Goal: Task Accomplishment & Management: Use online tool/utility

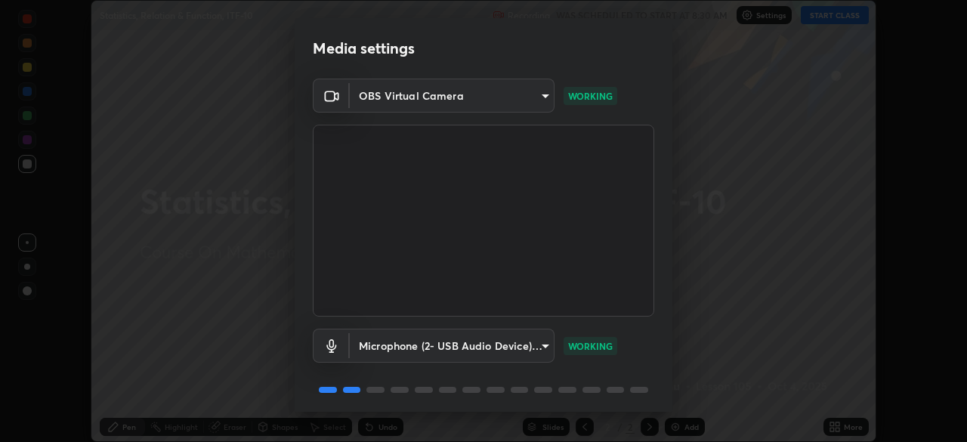
scroll to position [54, 0]
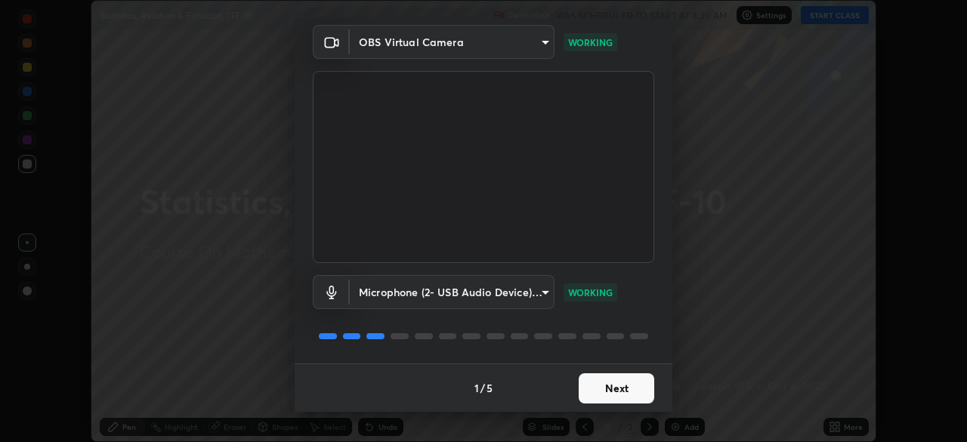
click at [637, 382] on button "Next" at bounding box center [617, 388] width 76 height 30
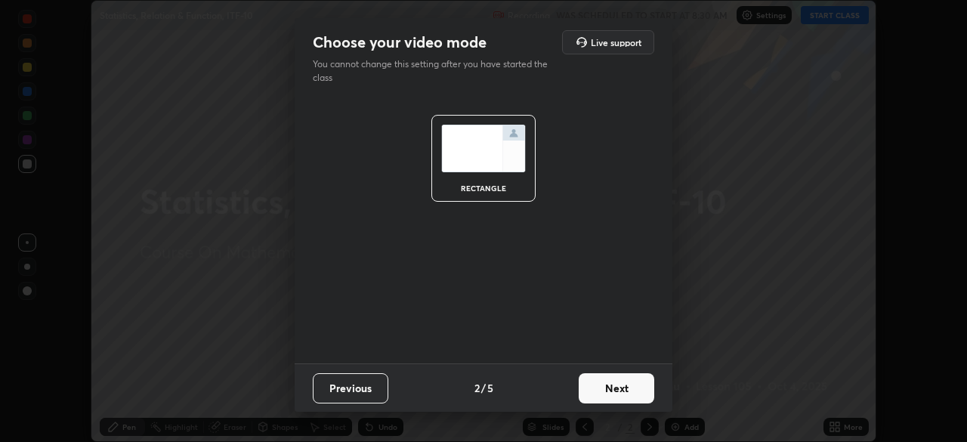
scroll to position [0, 0]
click at [641, 381] on button "Next" at bounding box center [617, 388] width 76 height 30
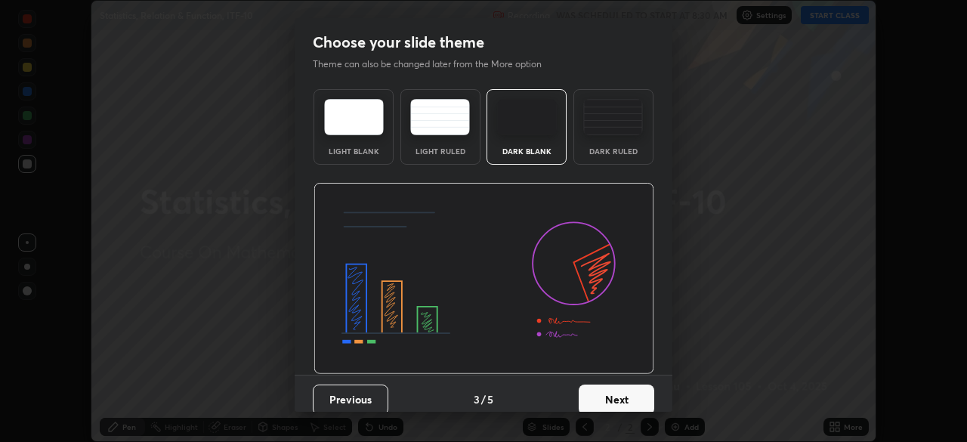
click at [634, 388] on button "Next" at bounding box center [617, 399] width 76 height 30
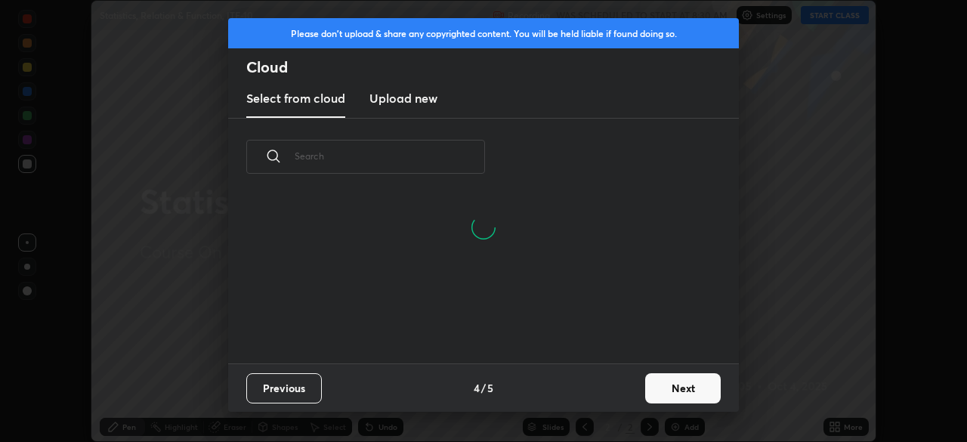
click at [693, 380] on button "Next" at bounding box center [683, 388] width 76 height 30
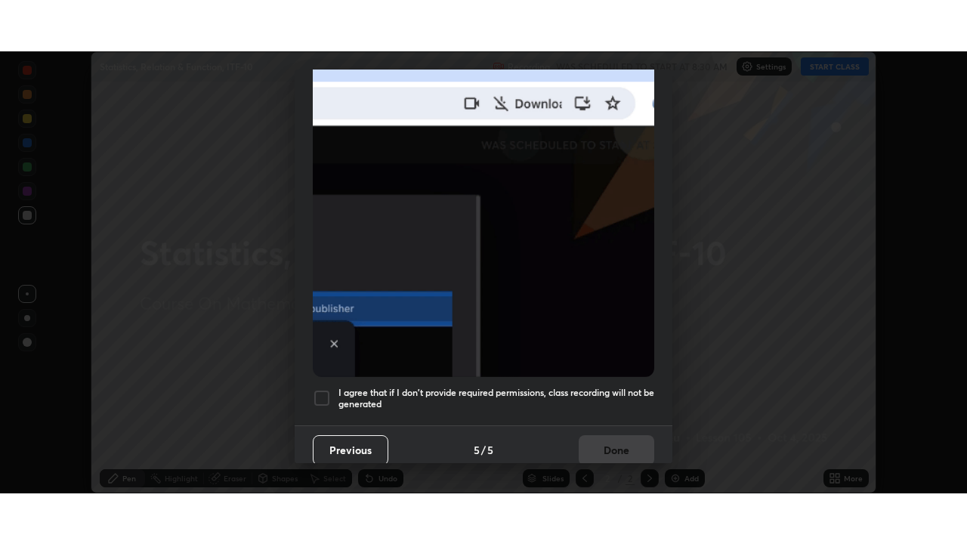
scroll to position [362, 0]
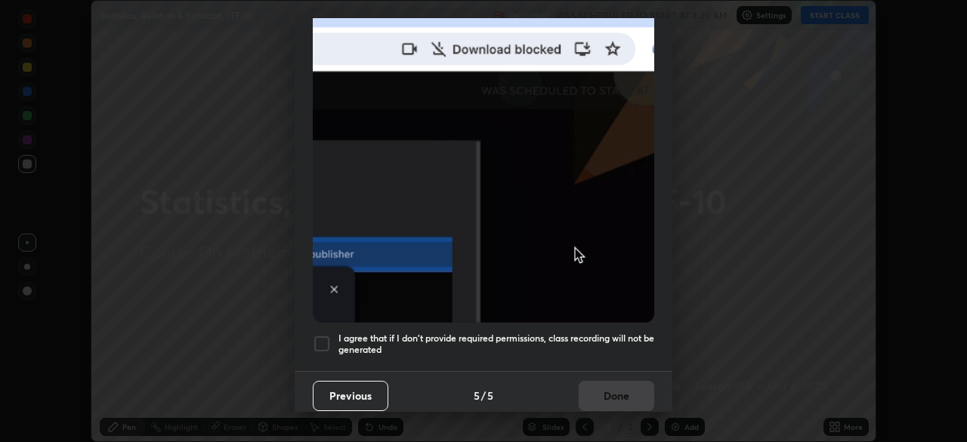
click at [603, 335] on h5 "I agree that if I don't provide required permissions, class recording will not …" at bounding box center [496, 343] width 316 height 23
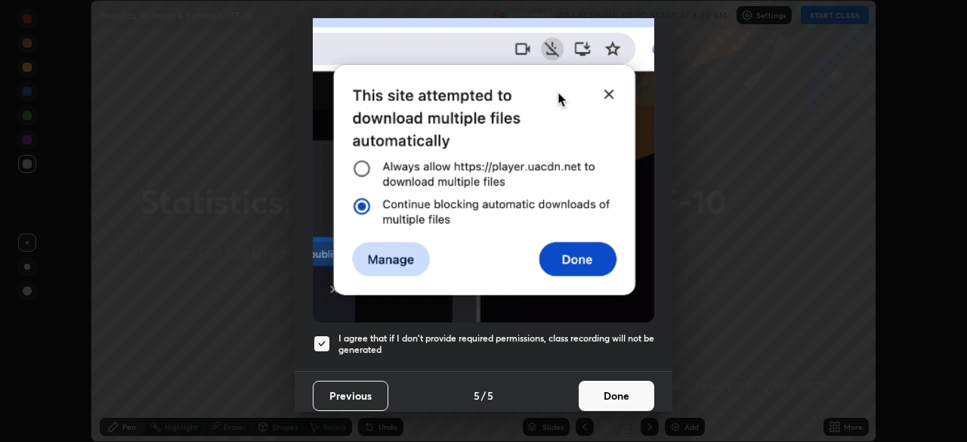
click at [640, 381] on button "Done" at bounding box center [617, 396] width 76 height 30
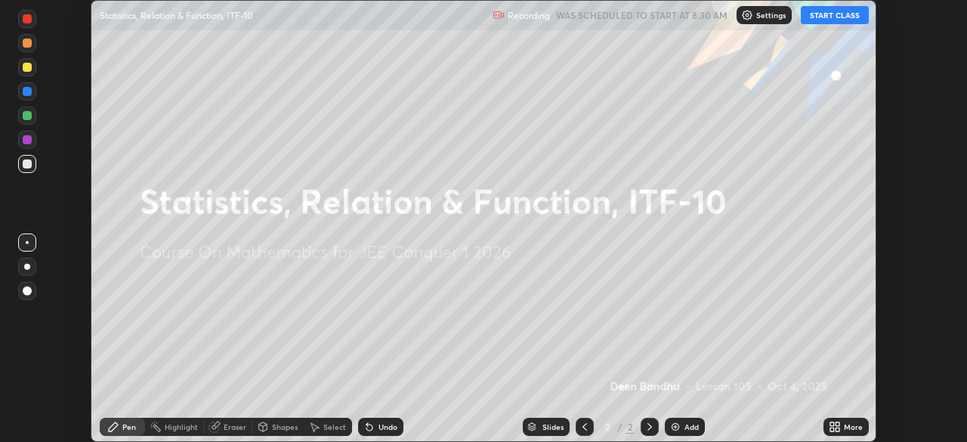
click at [832, 424] on icon at bounding box center [832, 424] width 4 height 4
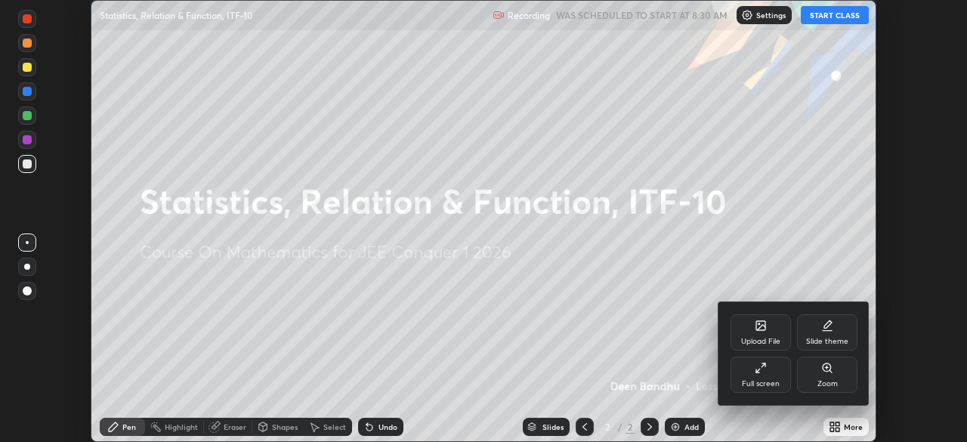
click at [762, 366] on icon at bounding box center [763, 365] width 4 height 4
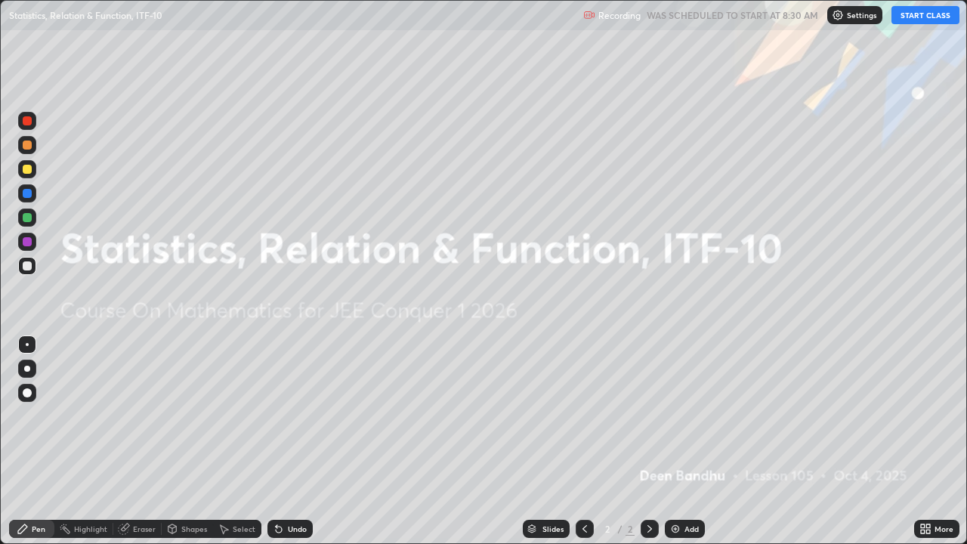
scroll to position [544, 967]
click at [915, 18] on button "START CLASS" at bounding box center [925, 15] width 68 height 18
click at [681, 441] on div "Add" at bounding box center [685, 529] width 40 height 18
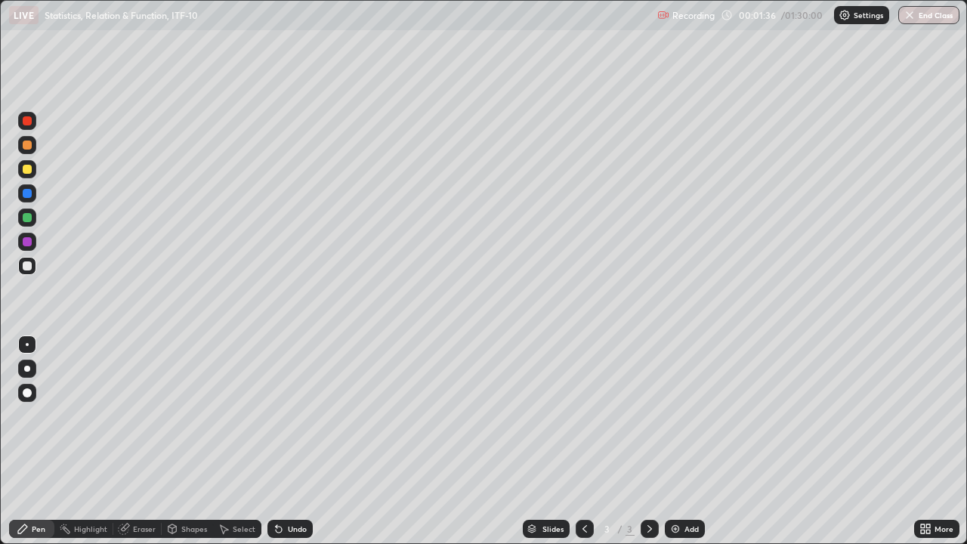
click at [25, 239] on div at bounding box center [27, 241] width 9 height 9
click at [690, 441] on div "Add" at bounding box center [691, 529] width 14 height 8
click at [42, 83] on div "Erase all" at bounding box center [27, 271] width 36 height 483
click at [29, 122] on div at bounding box center [27, 120] width 9 height 9
click at [29, 245] on div at bounding box center [27, 241] width 9 height 9
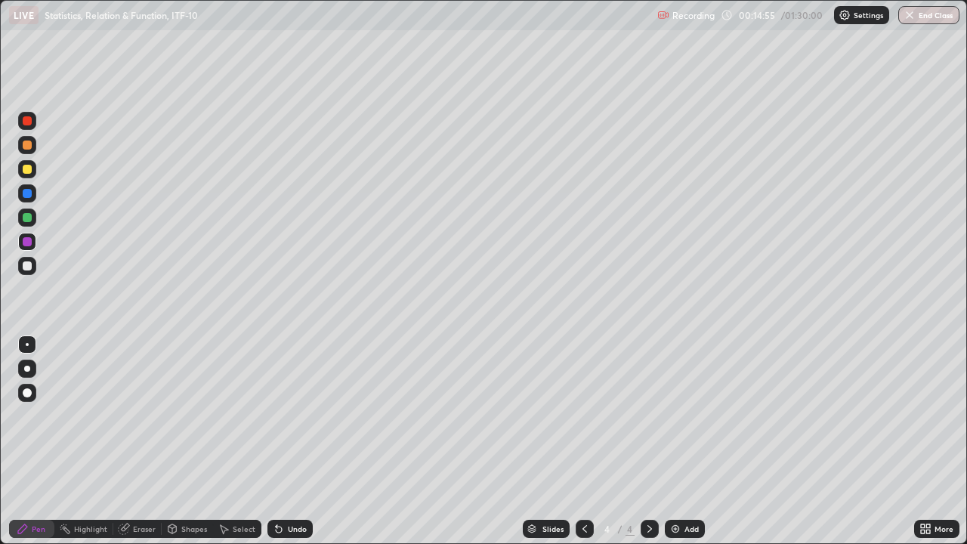
click at [690, 441] on div "Add" at bounding box center [691, 529] width 14 height 8
click at [144, 441] on div "Eraser" at bounding box center [144, 529] width 23 height 8
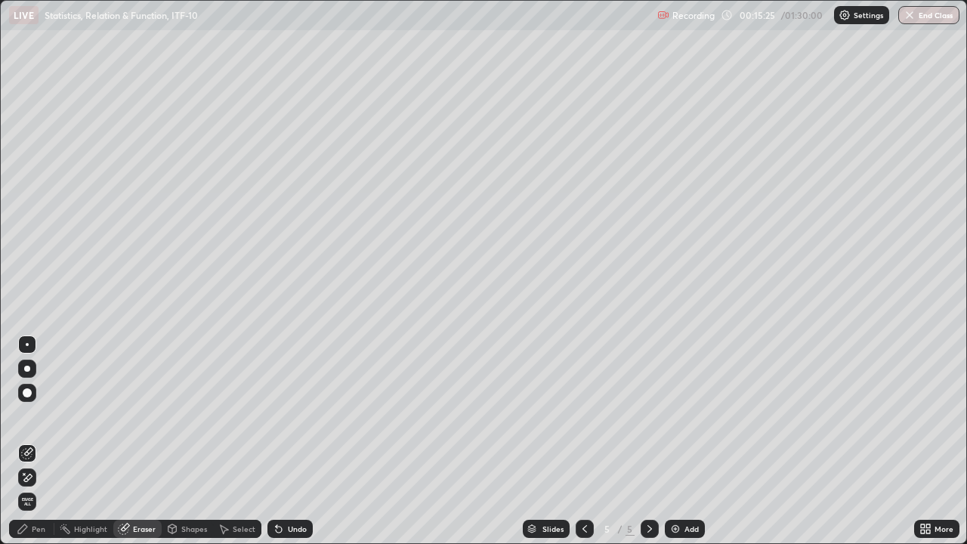
click at [32, 441] on div "Pen" at bounding box center [31, 529] width 45 height 18
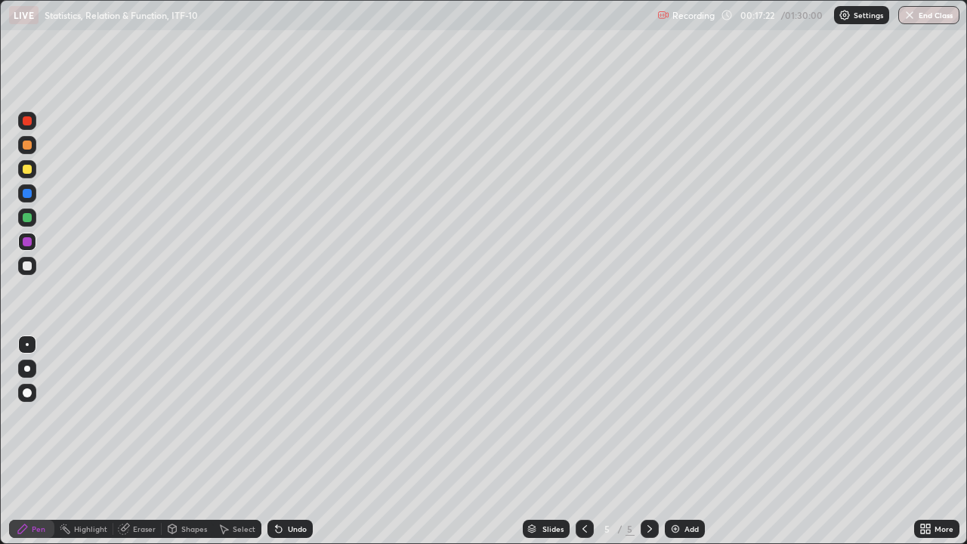
click at [687, 441] on div "Add" at bounding box center [691, 529] width 14 height 8
click at [692, 441] on div "Add" at bounding box center [691, 529] width 14 height 8
click at [687, 441] on div "Add" at bounding box center [691, 529] width 14 height 8
click at [29, 193] on div at bounding box center [27, 193] width 9 height 9
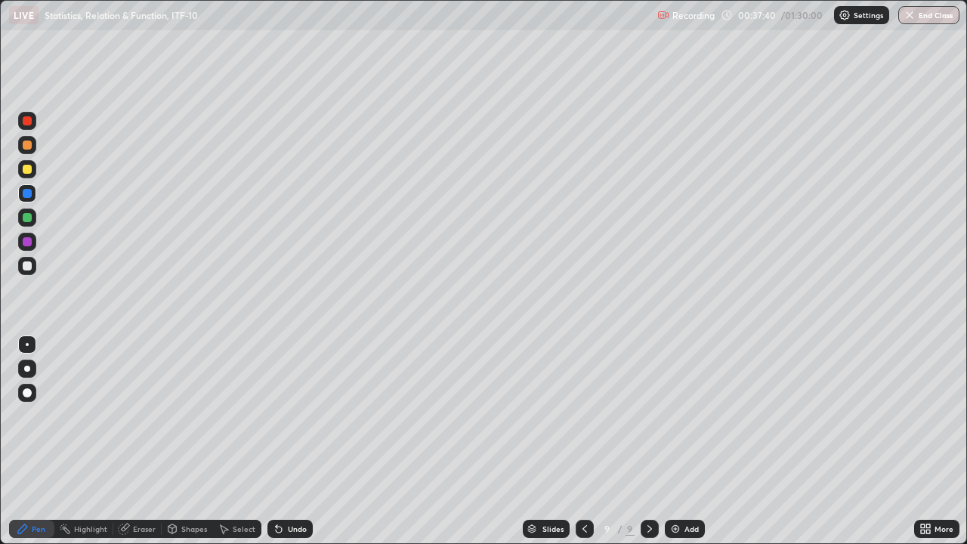
click at [690, 441] on div "Add" at bounding box center [691, 529] width 14 height 8
click at [30, 147] on div at bounding box center [27, 144] width 9 height 9
click at [687, 441] on div "Add" at bounding box center [691, 529] width 14 height 8
click at [583, 441] on icon at bounding box center [585, 529] width 12 height 12
click at [581, 441] on icon at bounding box center [585, 529] width 12 height 12
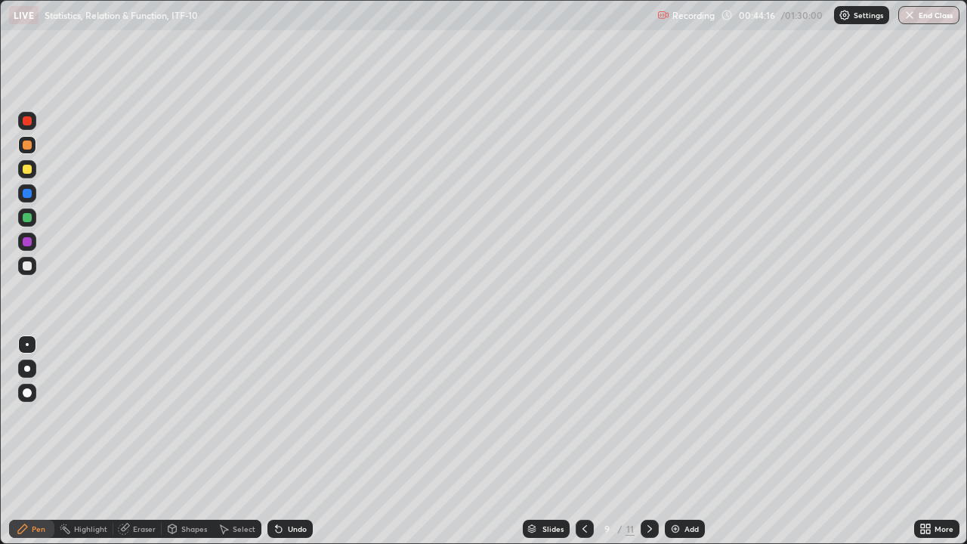
click at [583, 441] on icon at bounding box center [585, 529] width 12 height 12
click at [582, 441] on icon at bounding box center [585, 529] width 12 height 12
click at [582, 441] on icon at bounding box center [584, 529] width 5 height 8
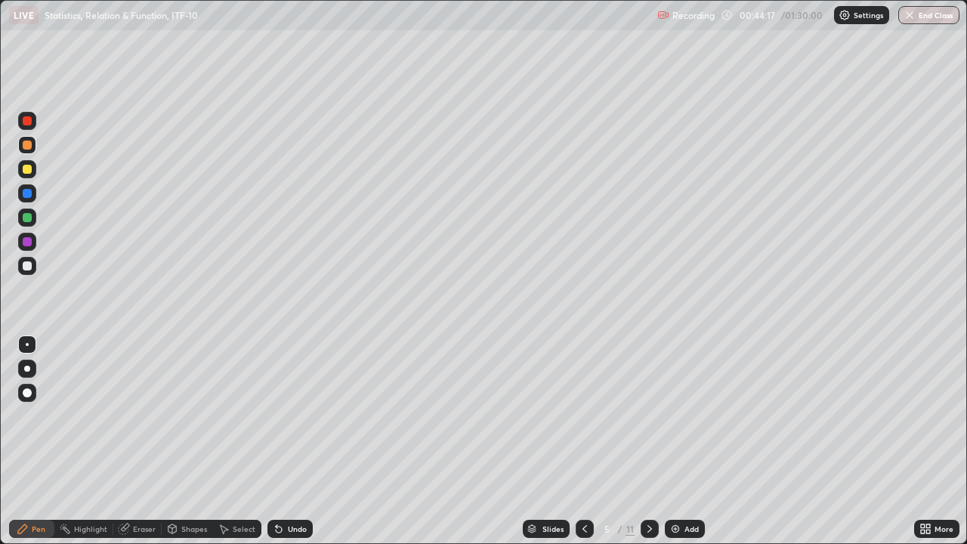
click at [582, 441] on icon at bounding box center [585, 529] width 12 height 12
click at [646, 441] on icon at bounding box center [649, 529] width 12 height 12
click at [650, 441] on icon at bounding box center [649, 529] width 5 height 8
click at [650, 441] on div at bounding box center [649, 529] width 18 height 18
click at [585, 441] on icon at bounding box center [585, 529] width 12 height 12
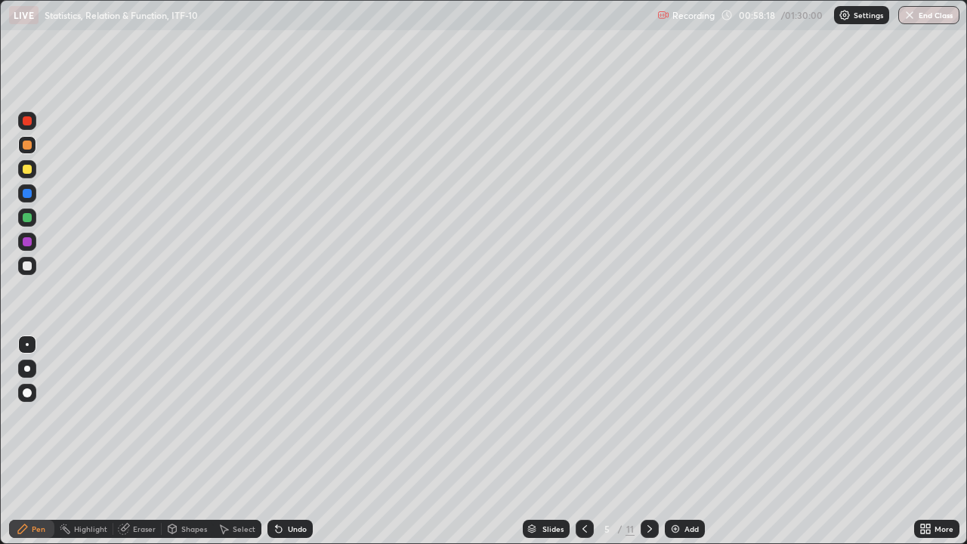
click at [656, 441] on div at bounding box center [649, 529] width 18 height 18
click at [649, 441] on icon at bounding box center [649, 529] width 12 height 12
click at [648, 441] on icon at bounding box center [649, 529] width 12 height 12
click at [646, 441] on icon at bounding box center [649, 529] width 12 height 12
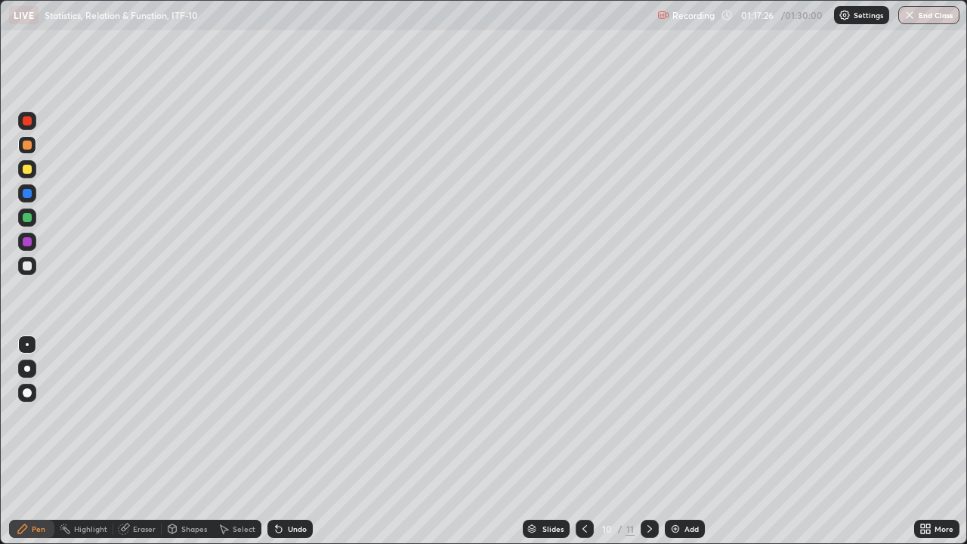
click at [650, 441] on icon at bounding box center [649, 529] width 12 height 12
click at [583, 441] on icon at bounding box center [585, 529] width 12 height 12
click at [921, 13] on button "End Class" at bounding box center [930, 15] width 60 height 18
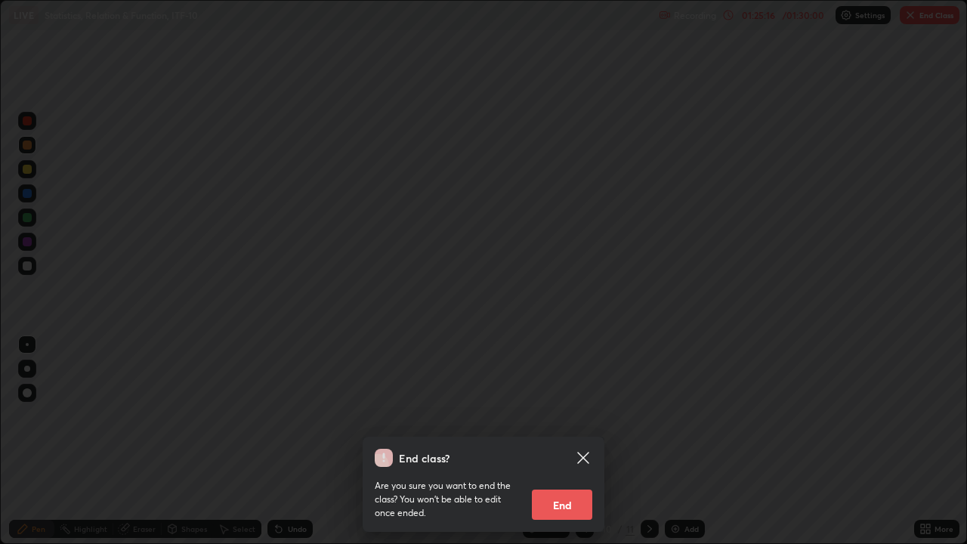
click at [553, 441] on button "End" at bounding box center [562, 504] width 60 height 30
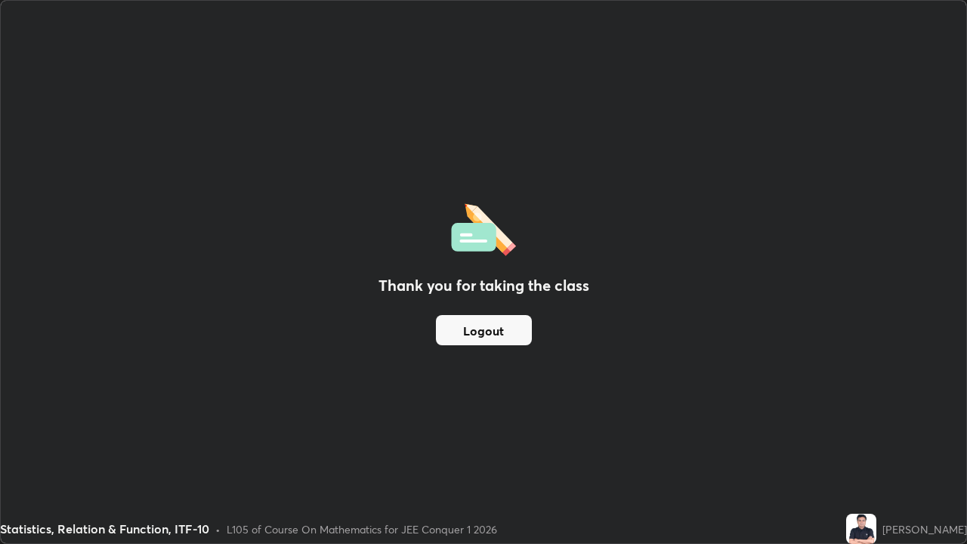
click at [490, 332] on button "Logout" at bounding box center [484, 330] width 96 height 30
click at [492, 329] on button "Logout" at bounding box center [484, 330] width 96 height 30
click at [491, 323] on button "Logout" at bounding box center [484, 330] width 96 height 30
